Goal: Navigation & Orientation: Find specific page/section

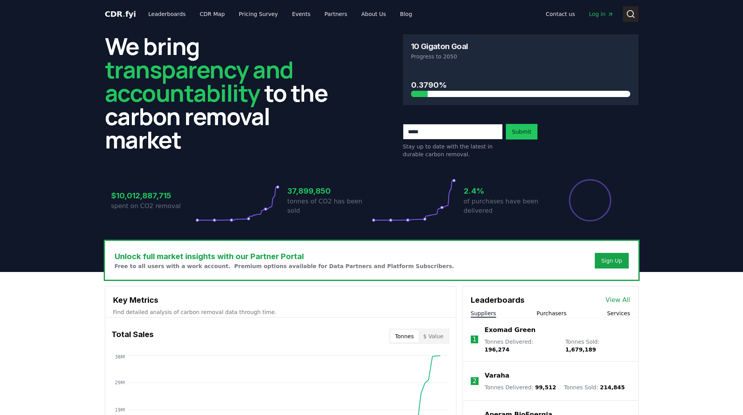
click at [627, 12] on circle at bounding box center [630, 14] width 6 height 6
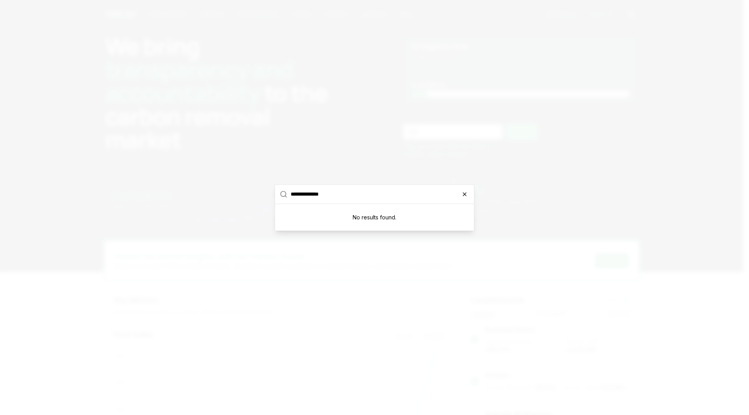
type input "**********"
click at [465, 193] on icon "button" at bounding box center [464, 194] width 6 height 6
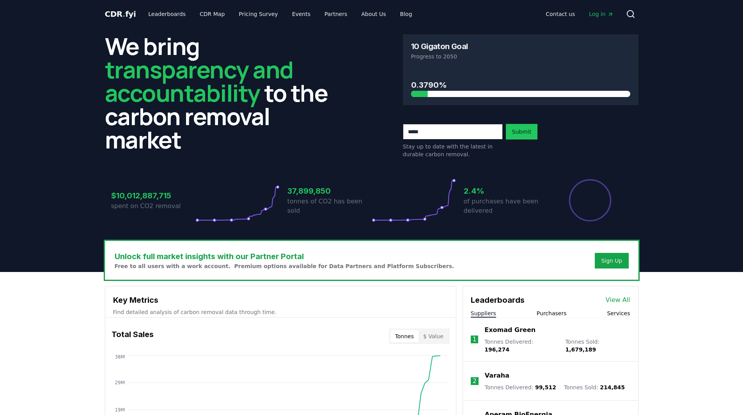
click at [163, 14] on link "Leaderboards" at bounding box center [167, 14] width 50 height 14
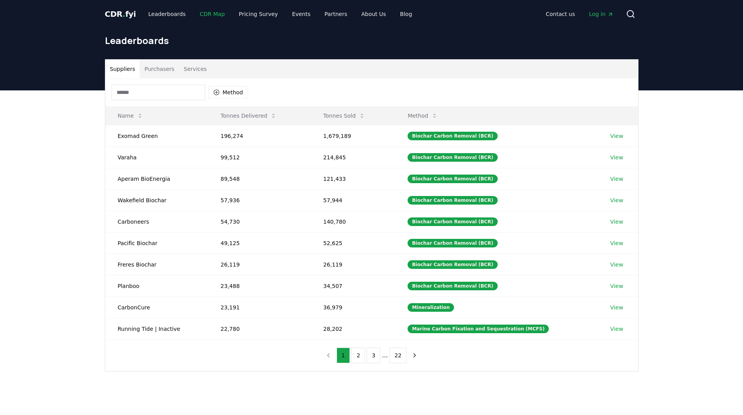
click at [209, 16] on link "CDR Map" at bounding box center [211, 14] width 37 height 14
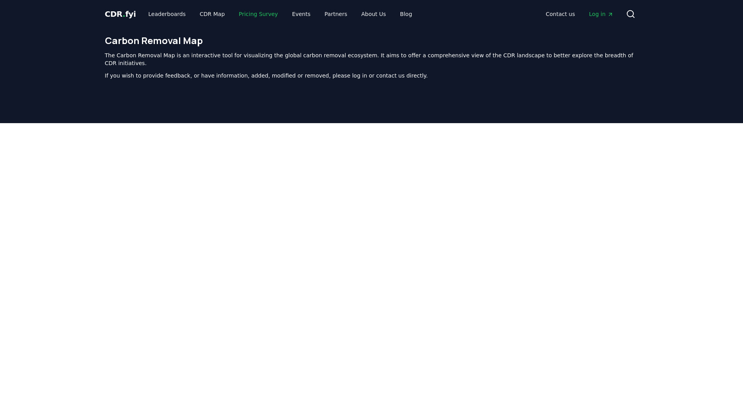
click at [248, 14] on link "Pricing Survey" at bounding box center [257, 14] width 51 height 14
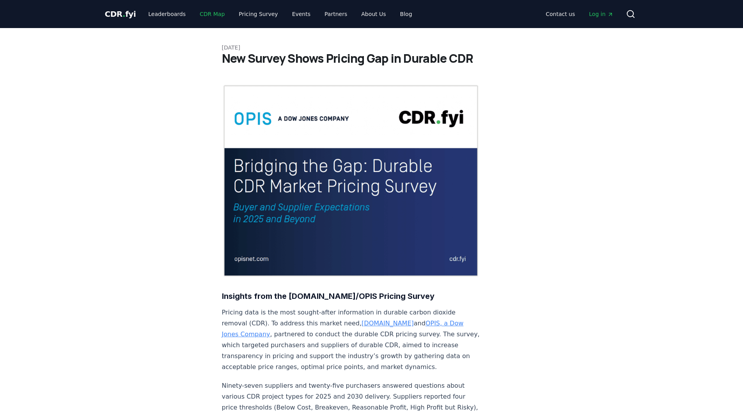
click at [215, 14] on link "CDR Map" at bounding box center [211, 14] width 37 height 14
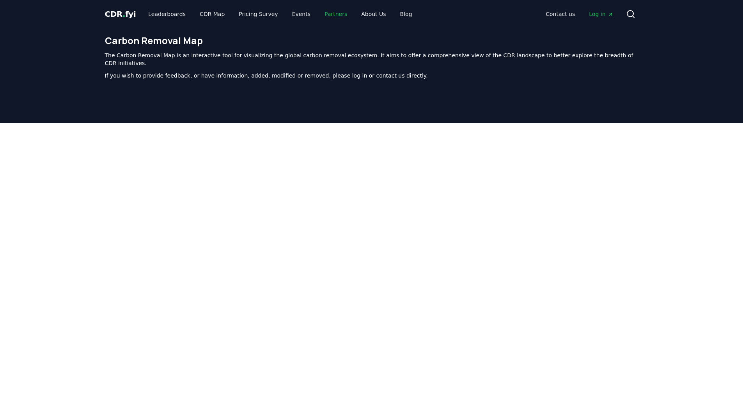
click at [319, 13] on link "Partners" at bounding box center [335, 14] width 35 height 14
